Goal: Task Accomplishment & Management: Manage account settings

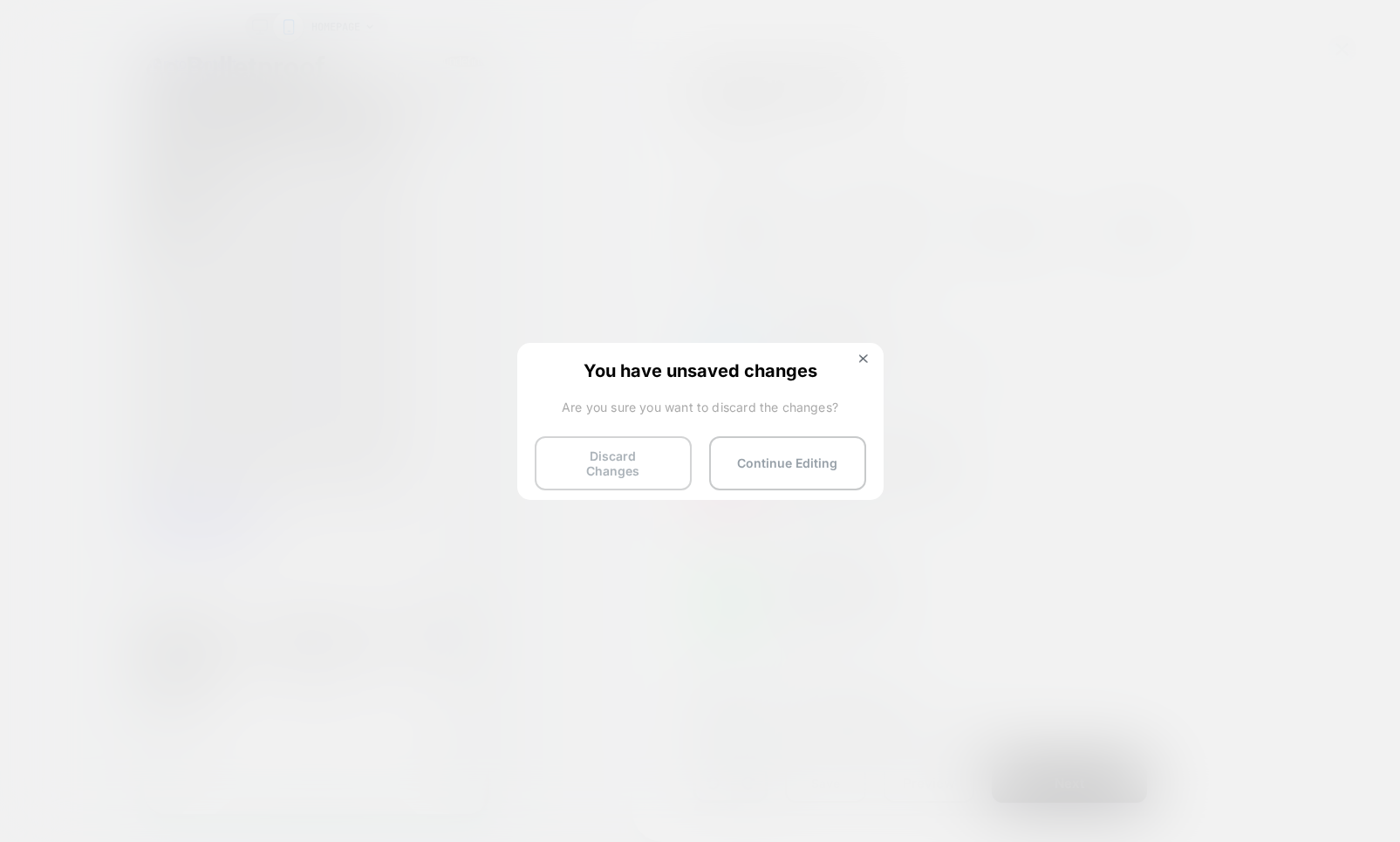
click at [635, 469] on button "Discard Changes" at bounding box center [613, 463] width 157 height 54
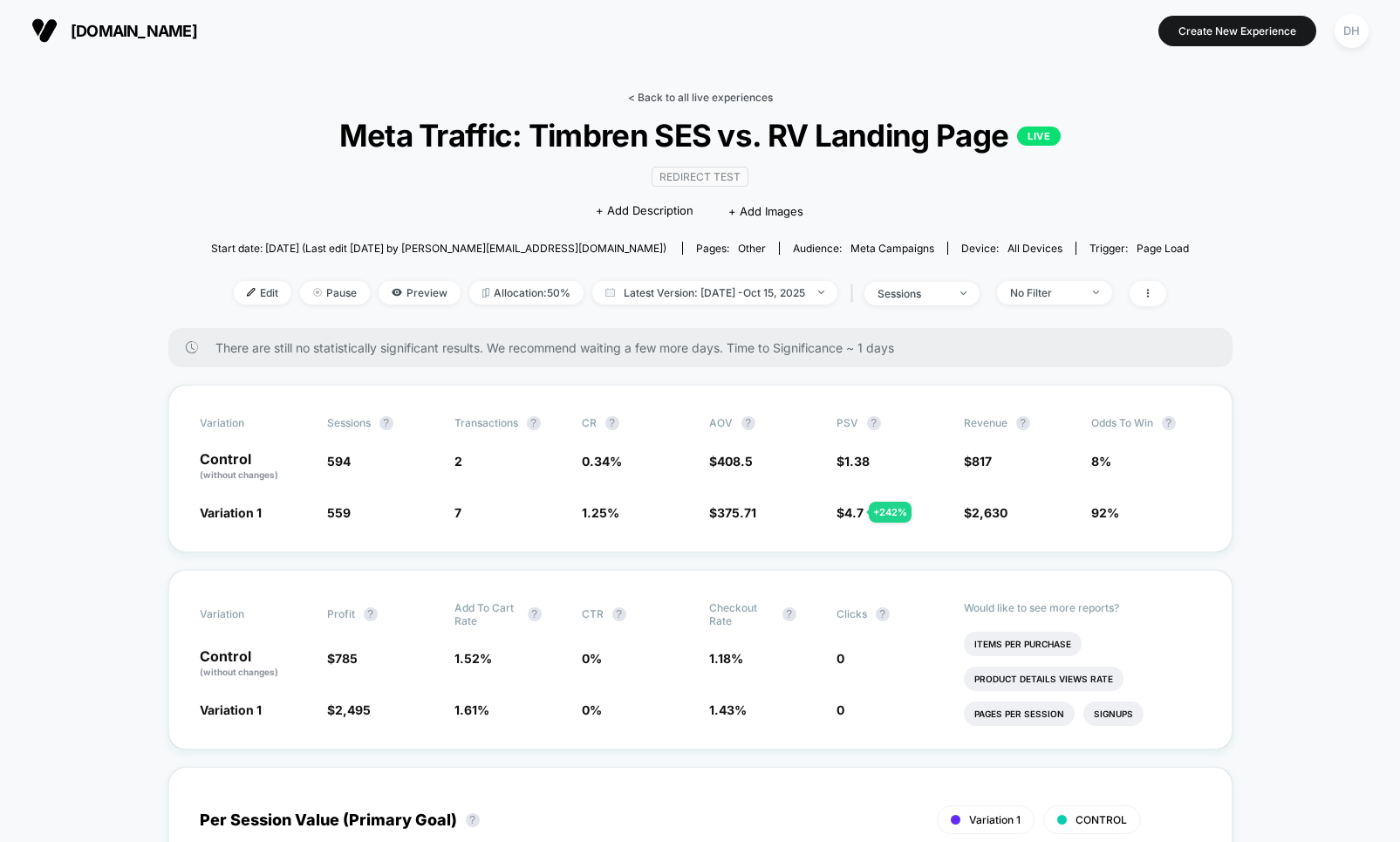
click at [675, 99] on link "< Back to all live experiences" at bounding box center [700, 98] width 145 height 13
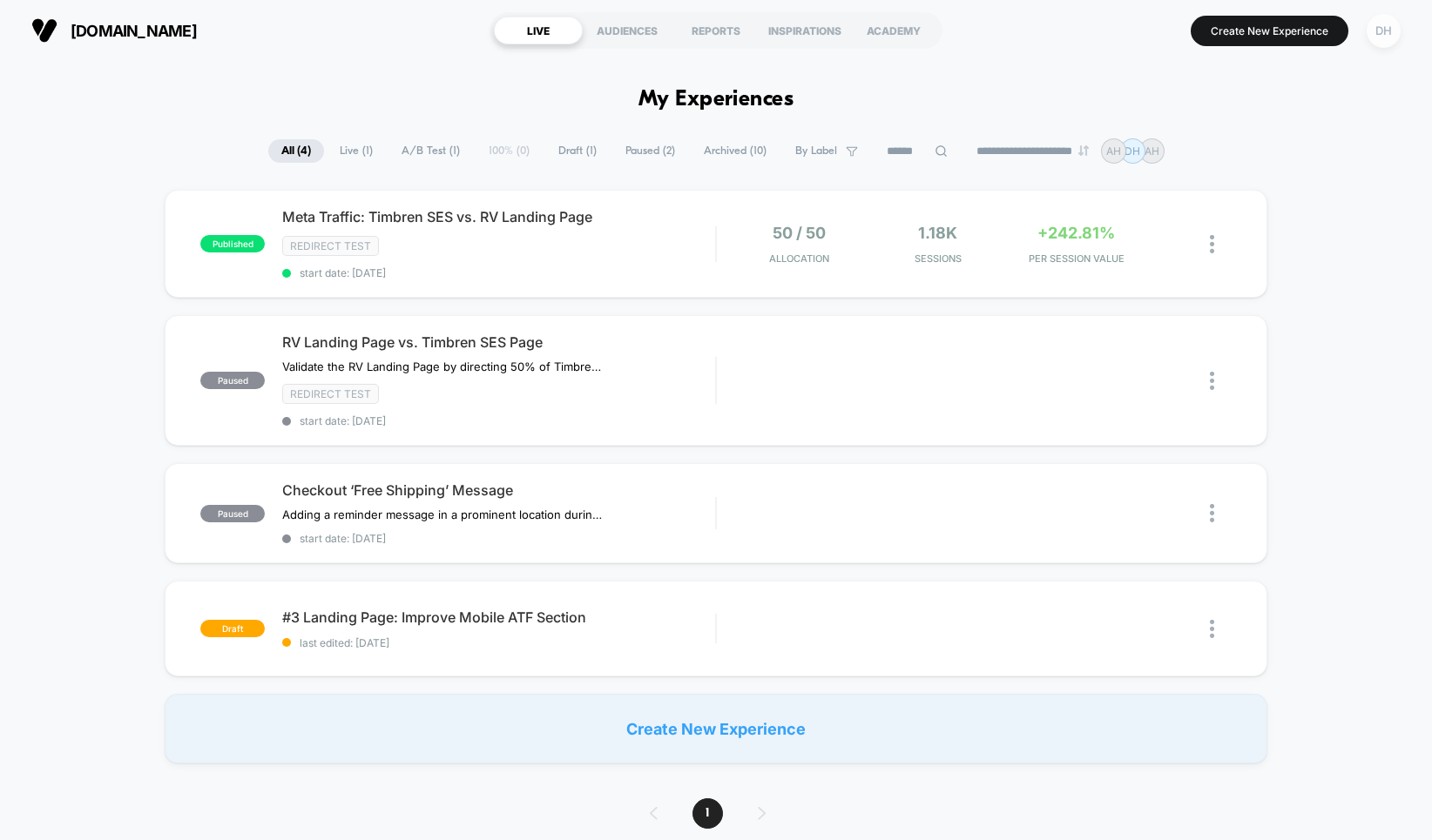
click at [1393, 34] on div "DH" at bounding box center [1384, 31] width 34 height 34
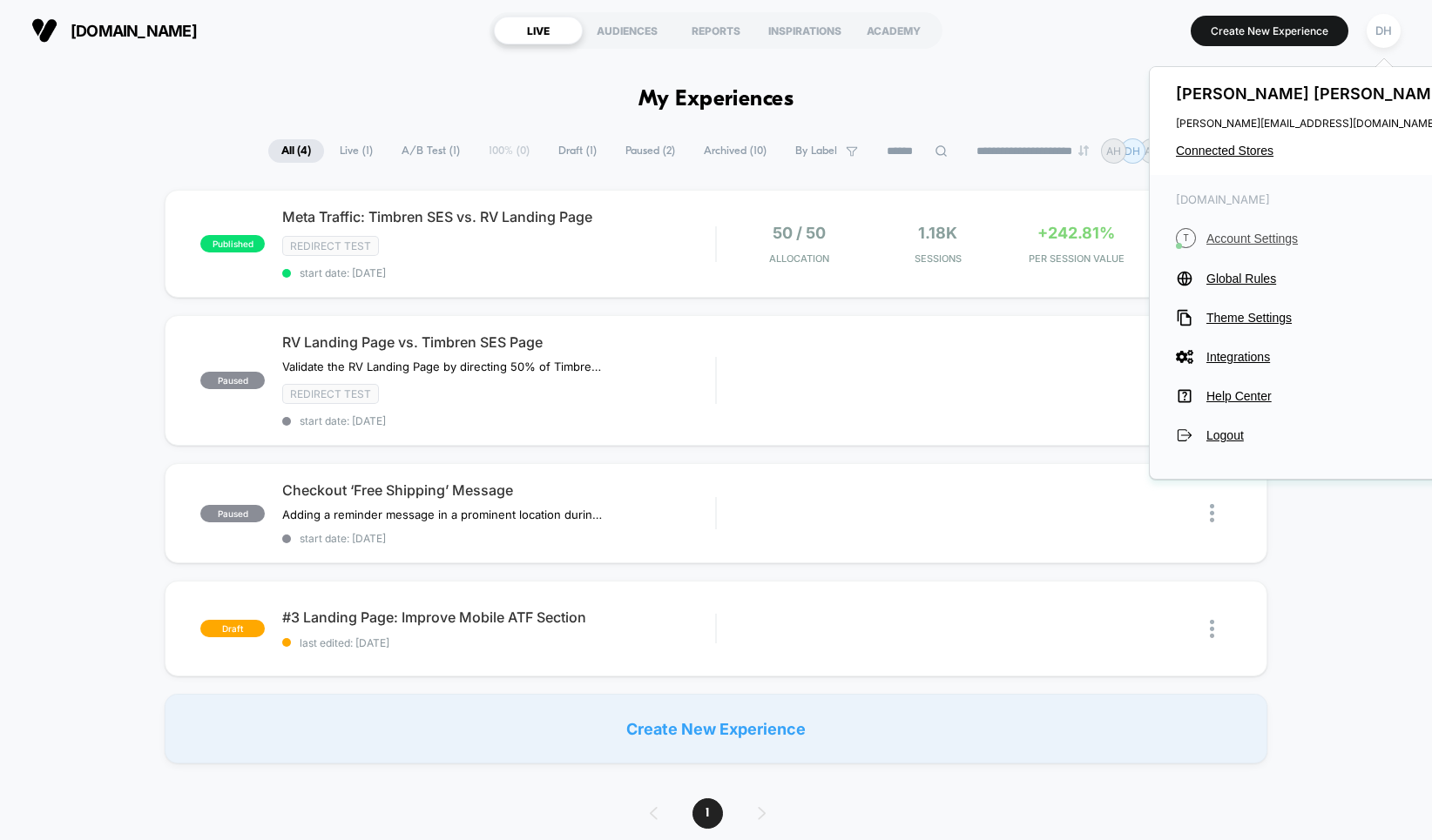
click at [1251, 241] on span "Account Settings" at bounding box center [1329, 238] width 245 height 14
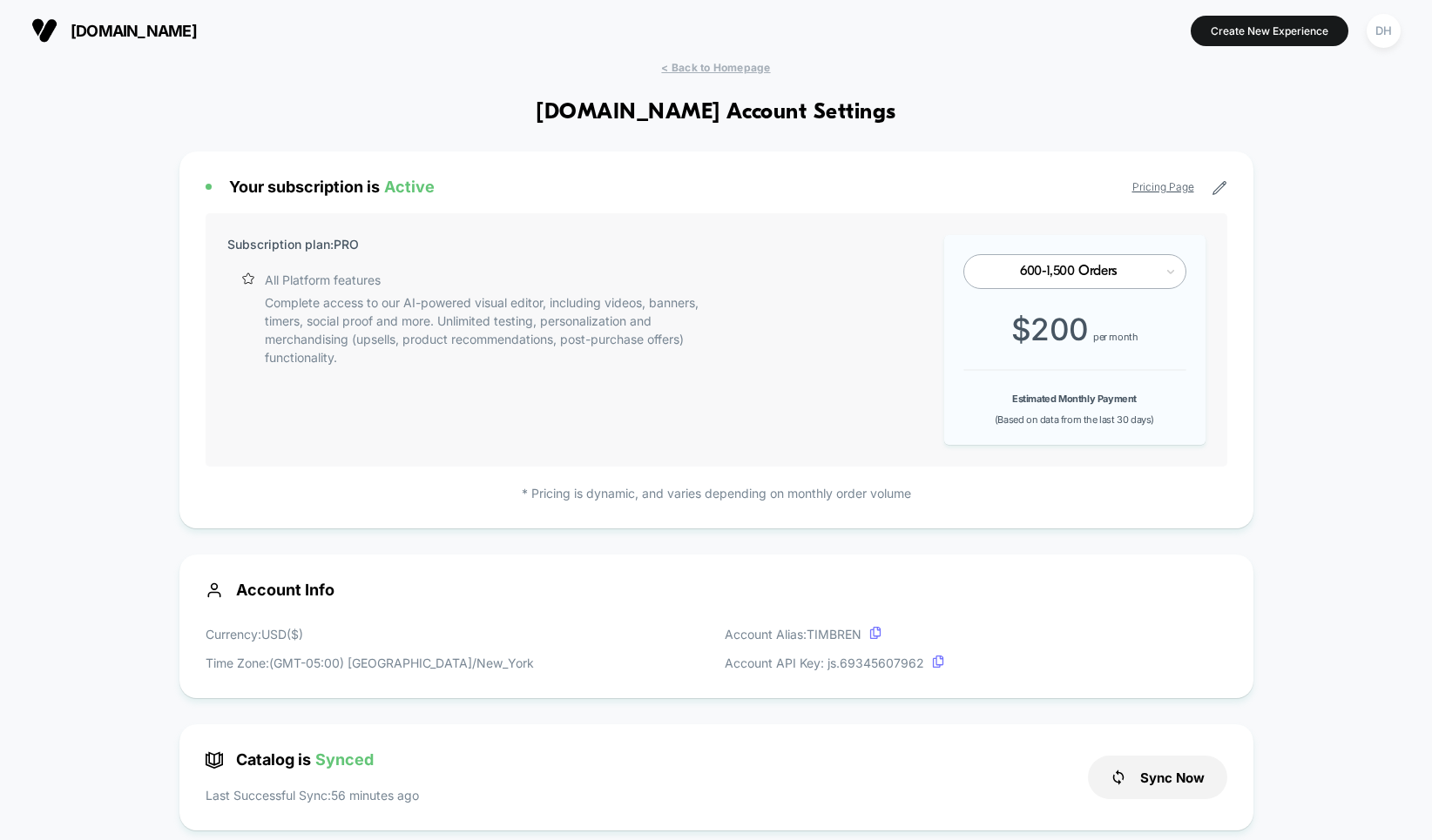
scroll to position [235, 0]
drag, startPoint x: 224, startPoint y: 44, endPoint x: 58, endPoint y: 44, distance: 166.0
click at [58, 44] on section "[DOMAIN_NAME]" at bounding box center [252, 30] width 451 height 44
copy button "[DOMAIN_NAME]"
